Goal: Task Accomplishment & Management: Use online tool/utility

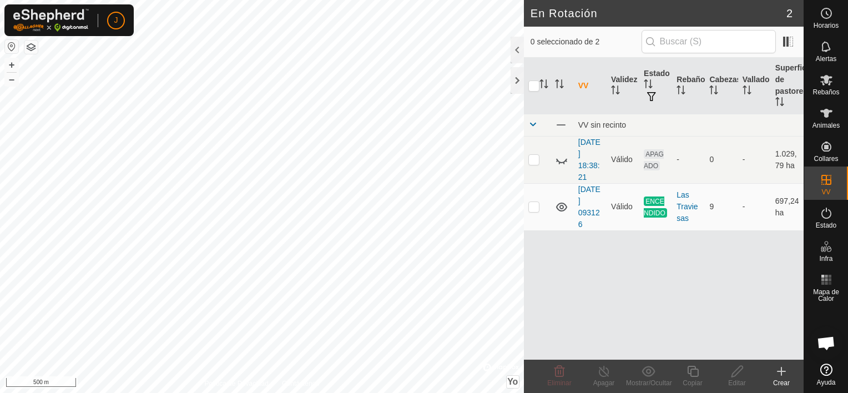
scroll to position [4356, 0]
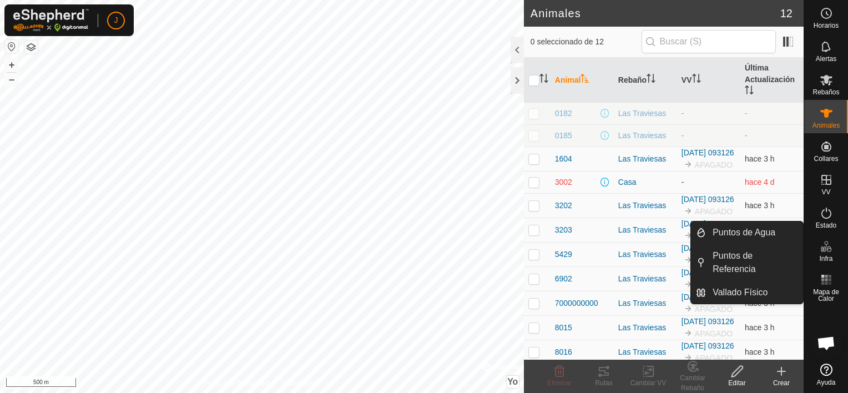
click at [730, 375] on icon at bounding box center [737, 371] width 14 height 13
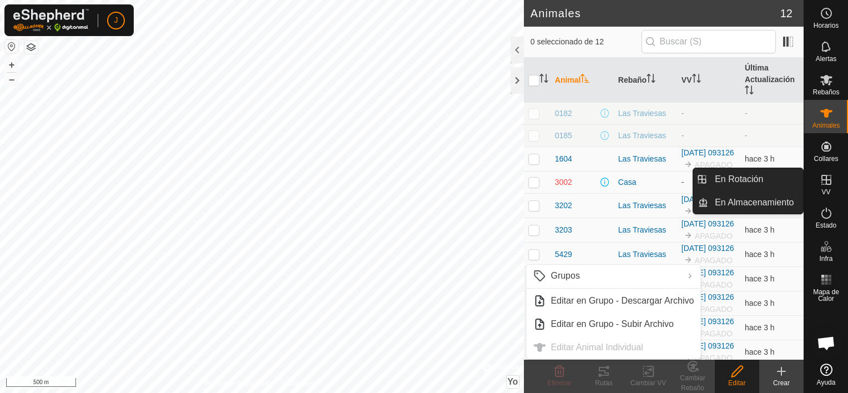
click at [822, 182] on icon at bounding box center [826, 179] width 13 height 13
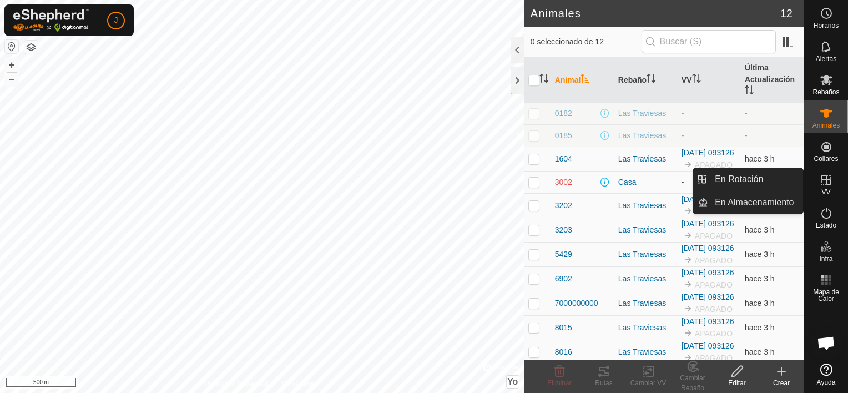
click at [831, 181] on icon at bounding box center [826, 179] width 13 height 13
click at [734, 178] on link "En Rotación" at bounding box center [755, 179] width 95 height 22
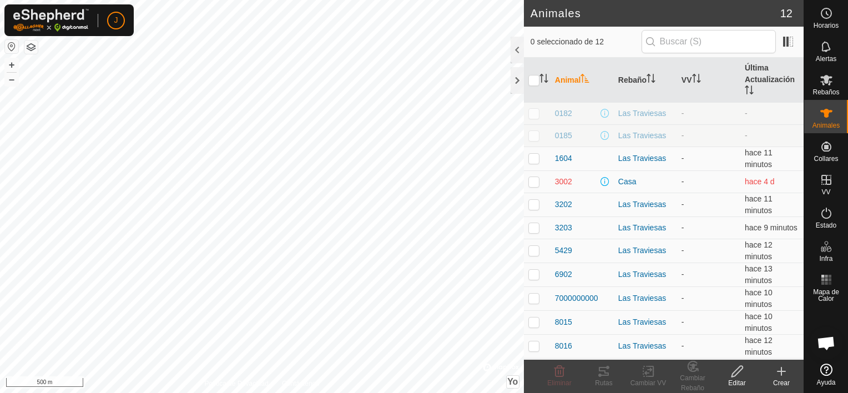
scroll to position [4206, 0]
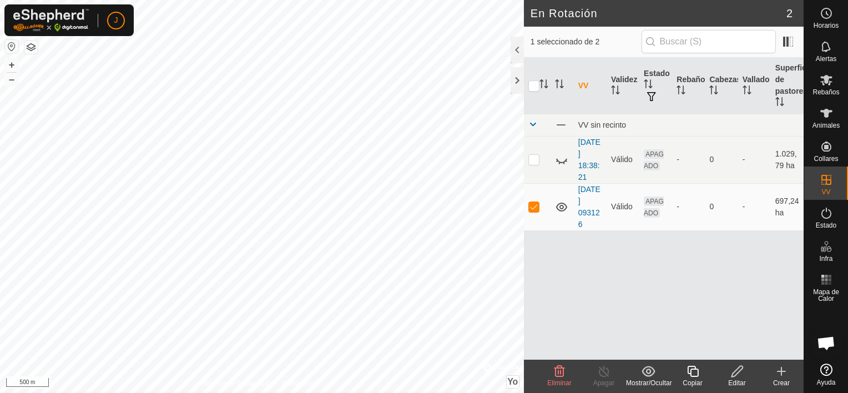
scroll to position [4356, 0]
click at [743, 373] on icon at bounding box center [737, 371] width 14 height 13
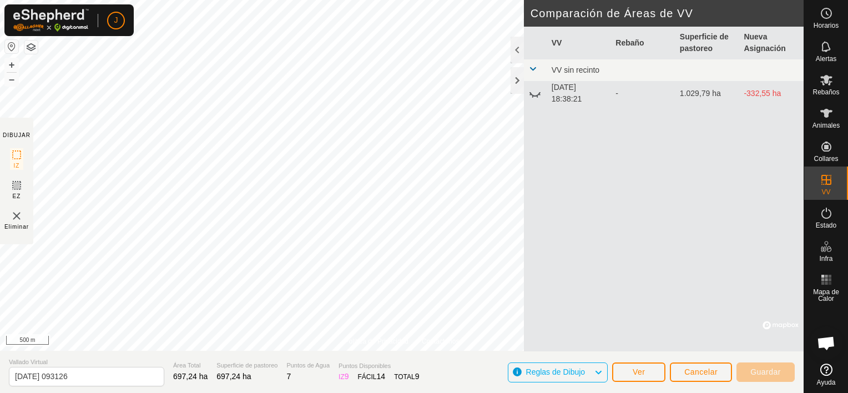
click at [11, 173] on div "Política de Privacidad Contáctenos 2025-09-08 093126 Estado: APAGADO Tipo: Zona…" at bounding box center [402, 196] width 804 height 393
click at [519, 75] on div at bounding box center [517, 80] width 13 height 27
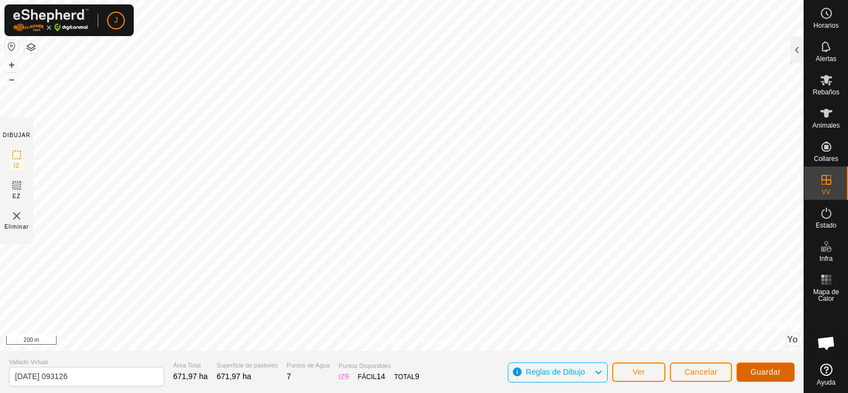
click at [750, 366] on button "Guardar" at bounding box center [765, 371] width 58 height 19
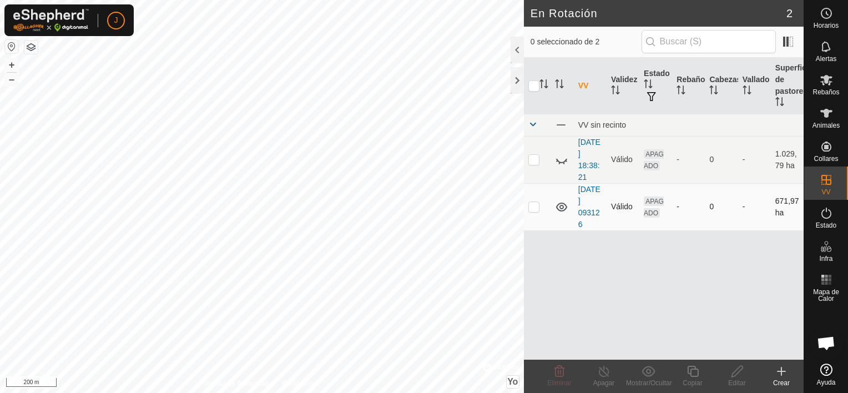
click at [526, 205] on td at bounding box center [537, 206] width 27 height 47
checkbox input "true"
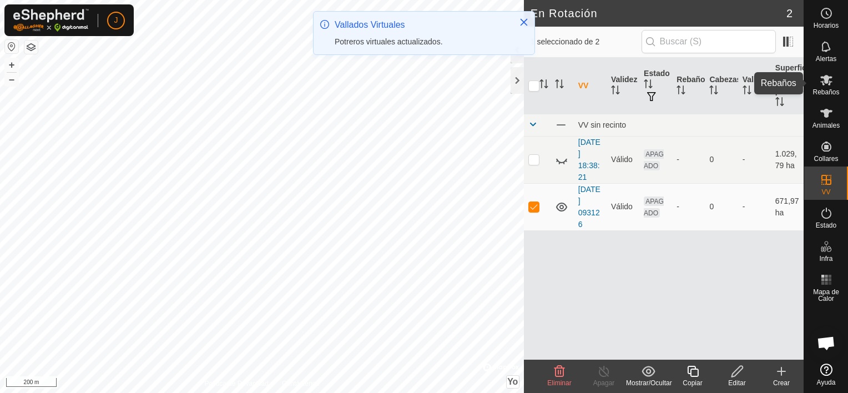
click at [821, 84] on icon at bounding box center [826, 79] width 13 height 13
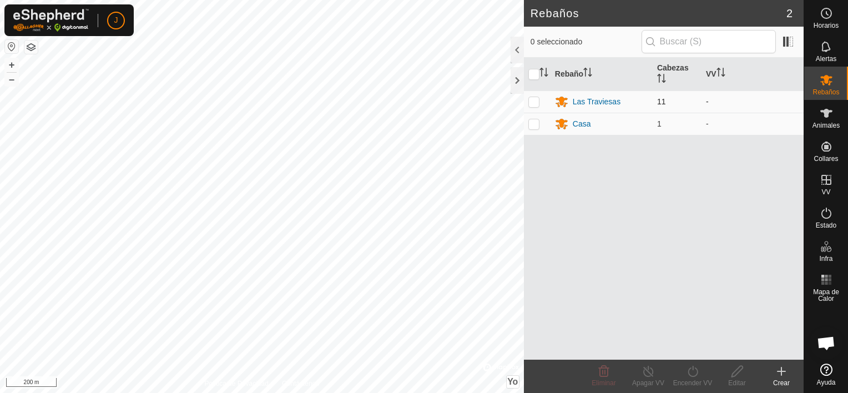
click at [536, 100] on p-checkbox at bounding box center [533, 101] width 11 height 9
checkbox input "true"
click at [693, 368] on icon at bounding box center [693, 371] width 14 height 13
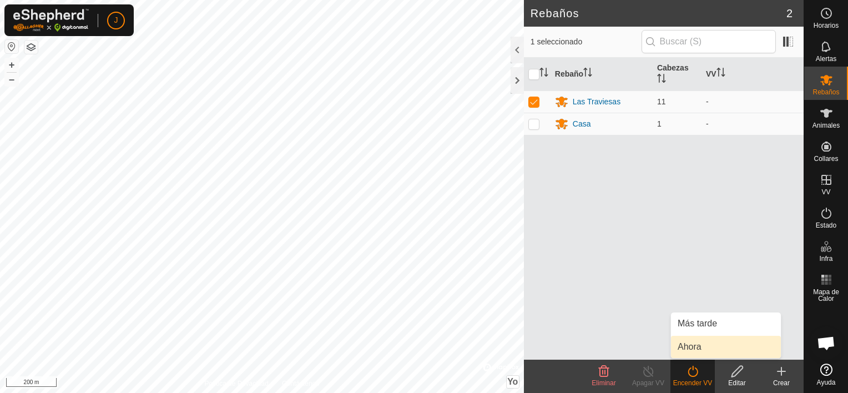
click at [689, 345] on link "Ahora" at bounding box center [726, 347] width 110 height 22
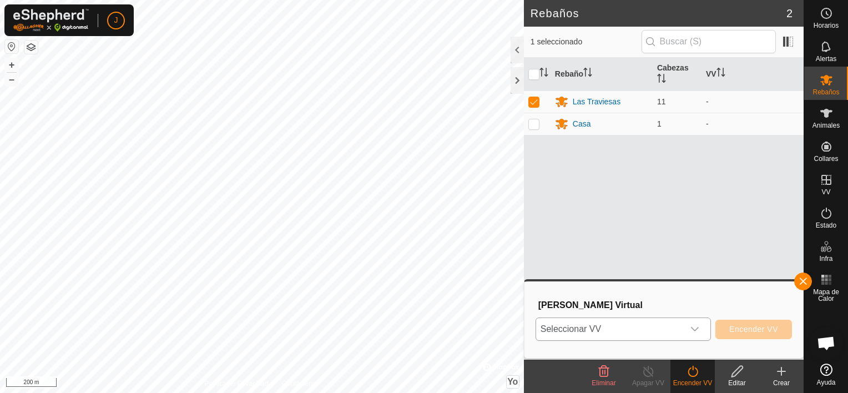
click at [696, 326] on icon "dropdown trigger" at bounding box center [694, 329] width 9 height 9
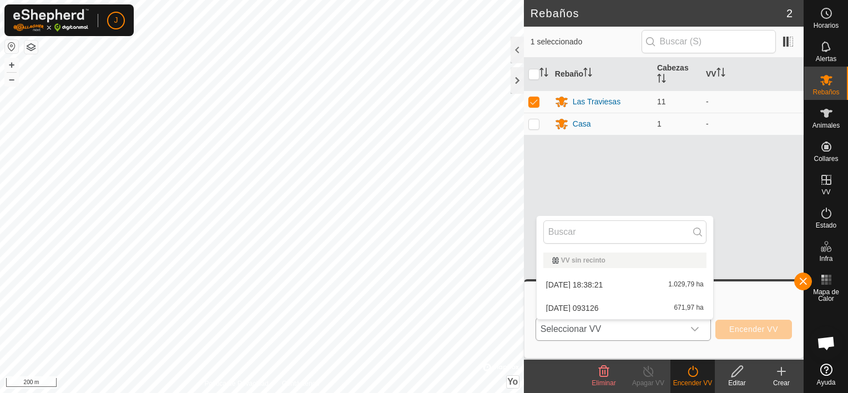
click at [633, 307] on li "2025-09-08 093126 671,97 ha" at bounding box center [625, 308] width 176 height 22
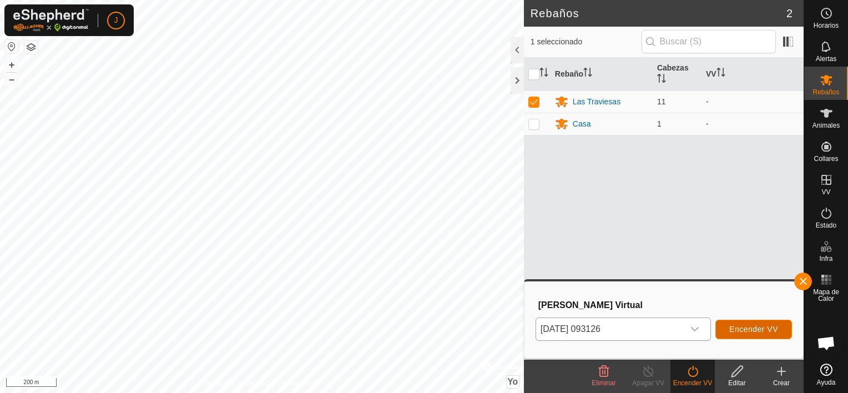
click at [776, 329] on span "Encender VV" at bounding box center [753, 329] width 49 height 9
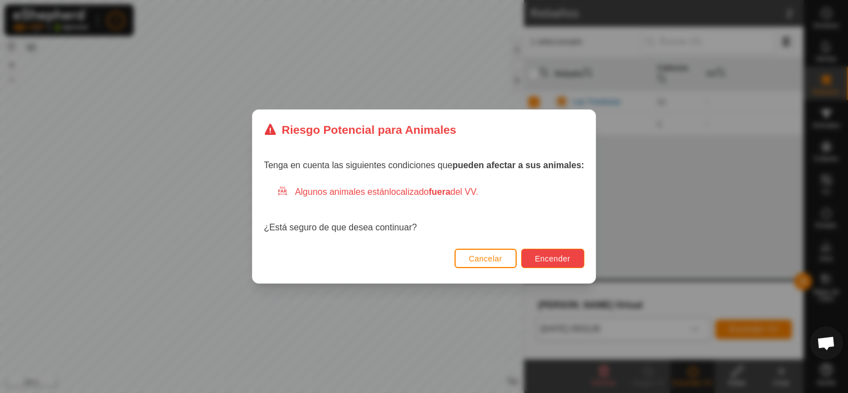
click at [562, 262] on span "Encender" at bounding box center [553, 258] width 36 height 9
